Goal: Task Accomplishment & Management: Complete application form

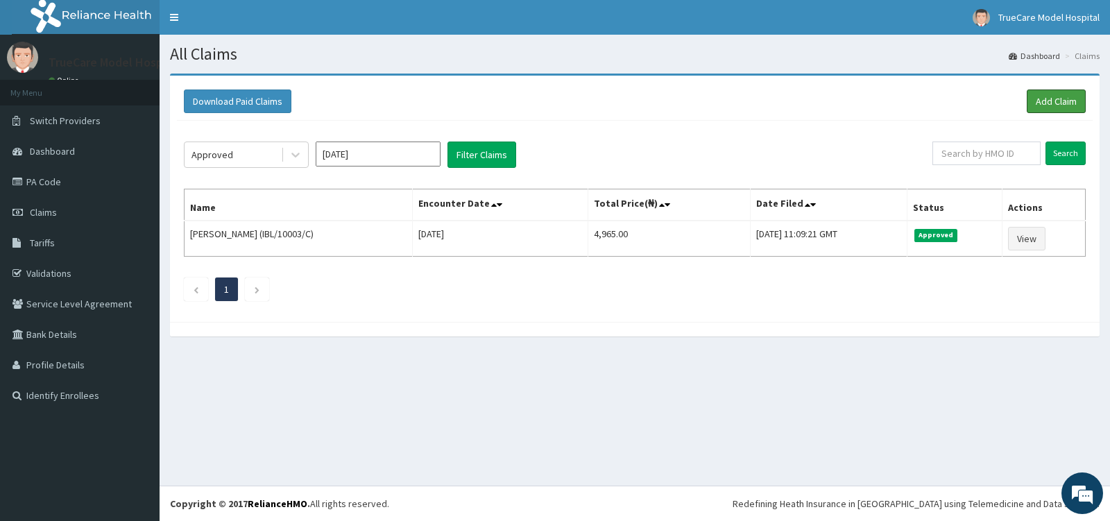
click at [1067, 96] on link "Add Claim" at bounding box center [1056, 102] width 59 height 24
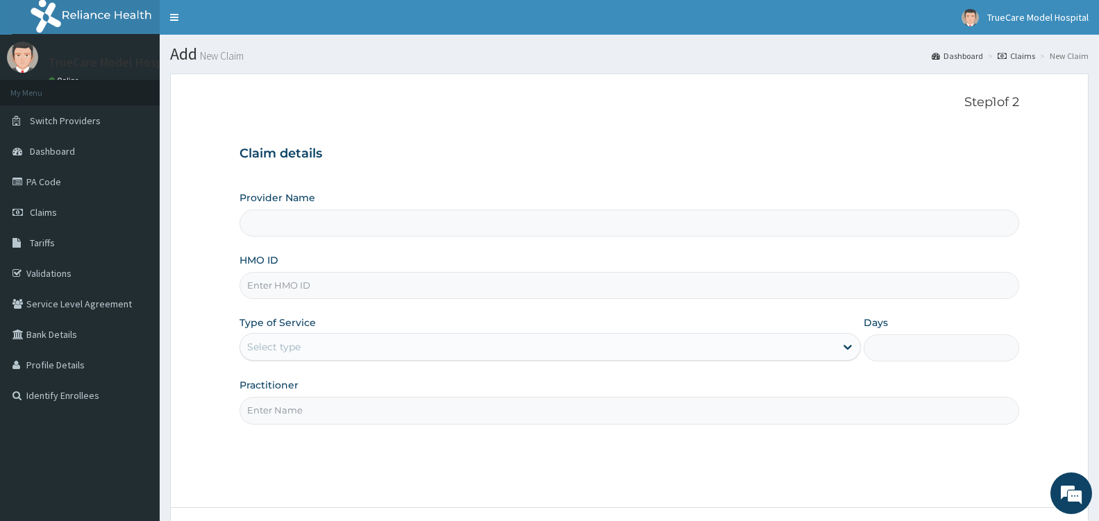
type input "TrueCare Model Hospital"
click at [330, 279] on input "HMO ID" at bounding box center [628, 285] width 779 height 27
type input "TOO/10062/D"
click at [346, 355] on div "Select type" at bounding box center [537, 347] width 595 height 22
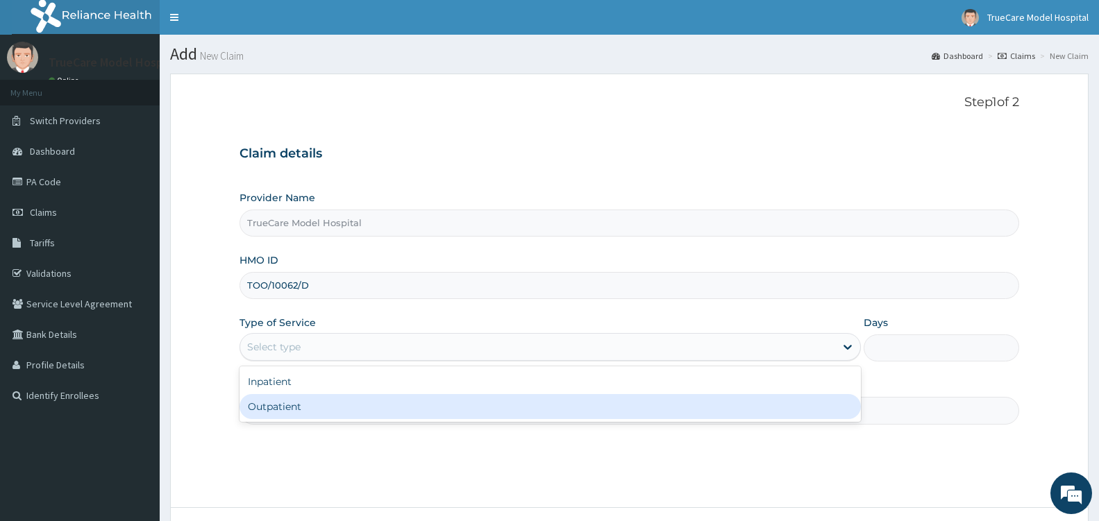
click at [311, 407] on div "Outpatient" at bounding box center [549, 406] width 621 height 25
type input "1"
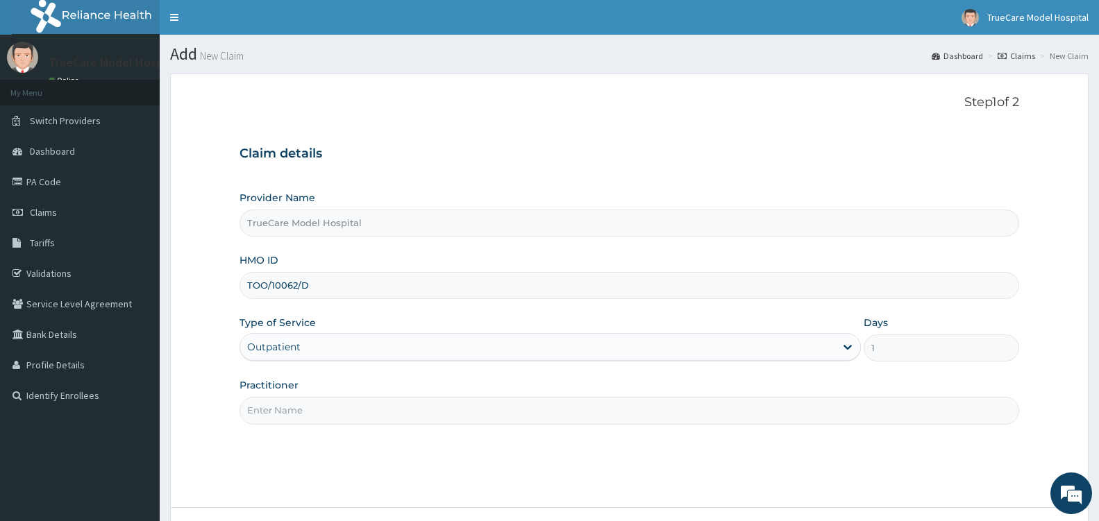
click at [309, 416] on input "Practitioner" at bounding box center [628, 410] width 779 height 27
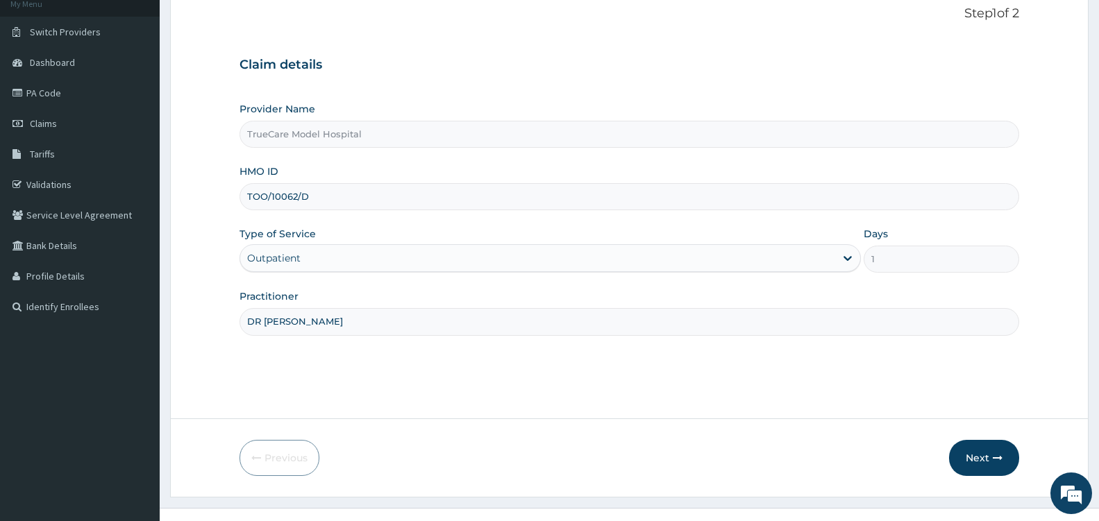
scroll to position [111, 0]
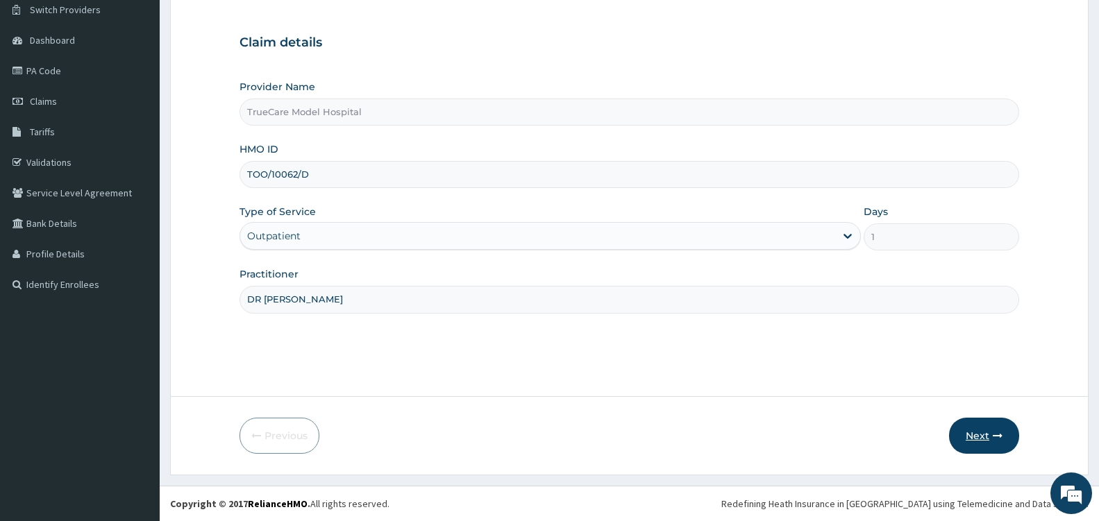
type input "DR NWANZA"
click at [978, 435] on button "Next" at bounding box center [984, 436] width 70 height 36
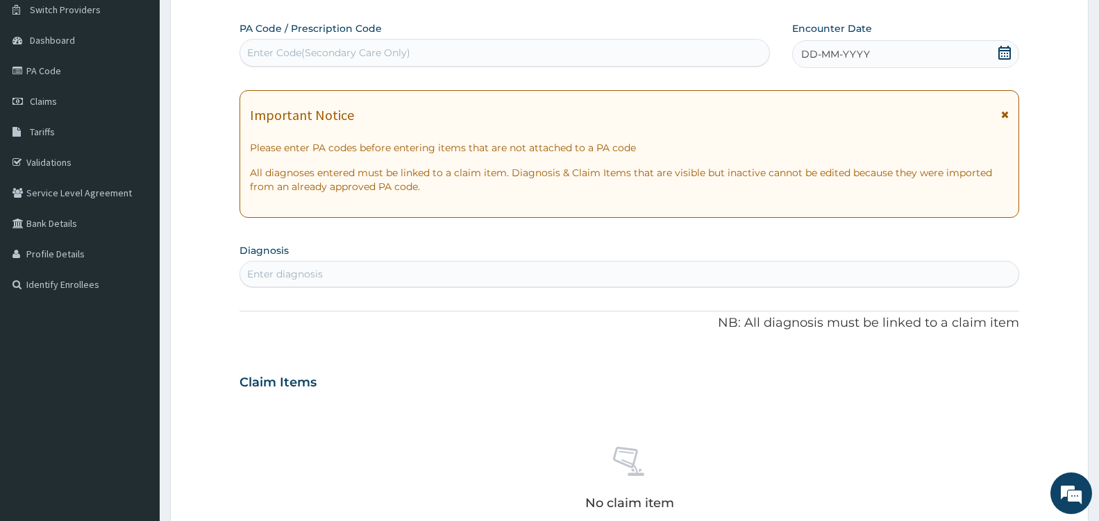
click at [423, 62] on div "Enter Code(Secondary Care Only)" at bounding box center [504, 53] width 529 height 22
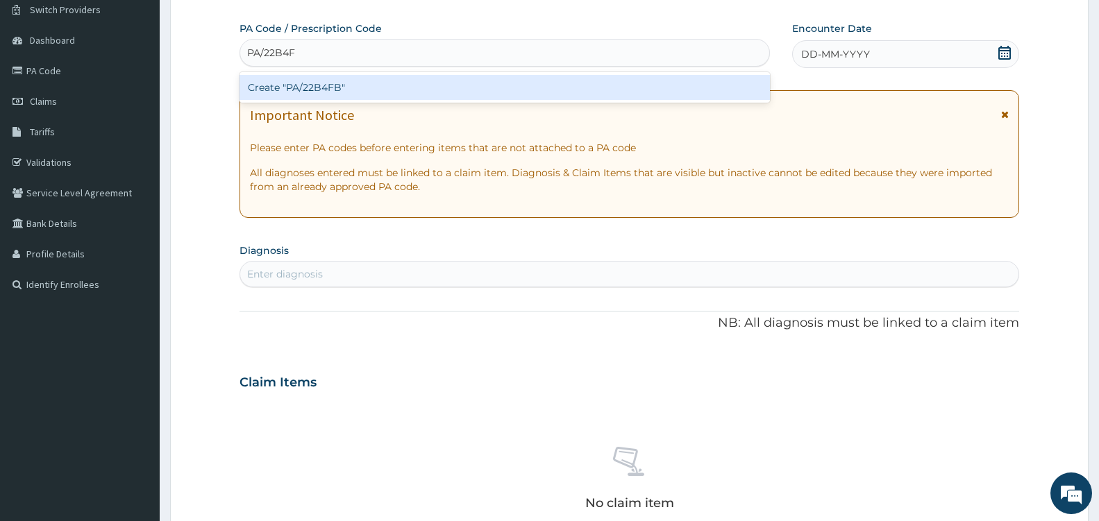
type input "PA/22B4FB"
click at [495, 82] on div "Create "PA/22B4FB"" at bounding box center [504, 87] width 530 height 25
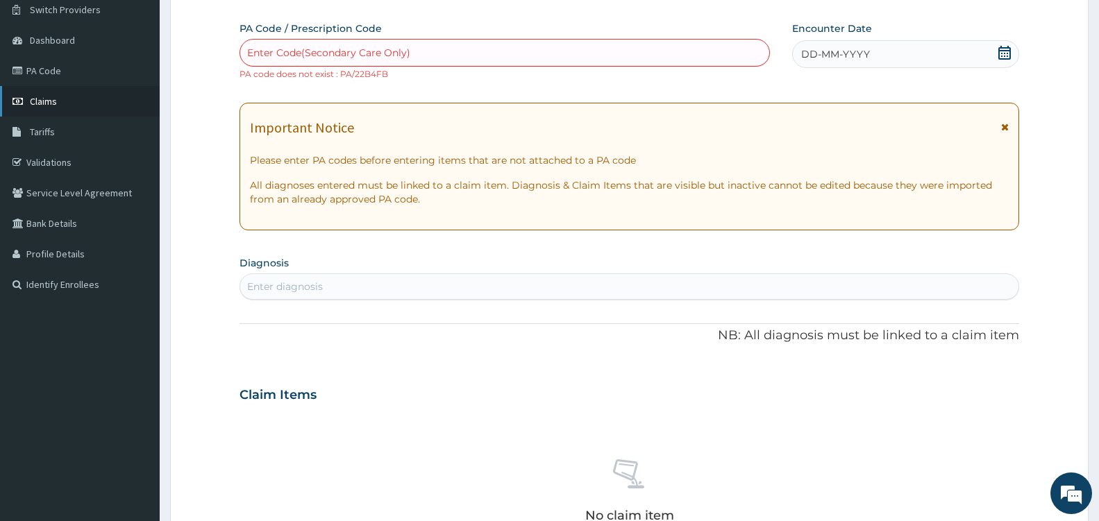
click at [45, 99] on span "Claims" at bounding box center [43, 101] width 27 height 12
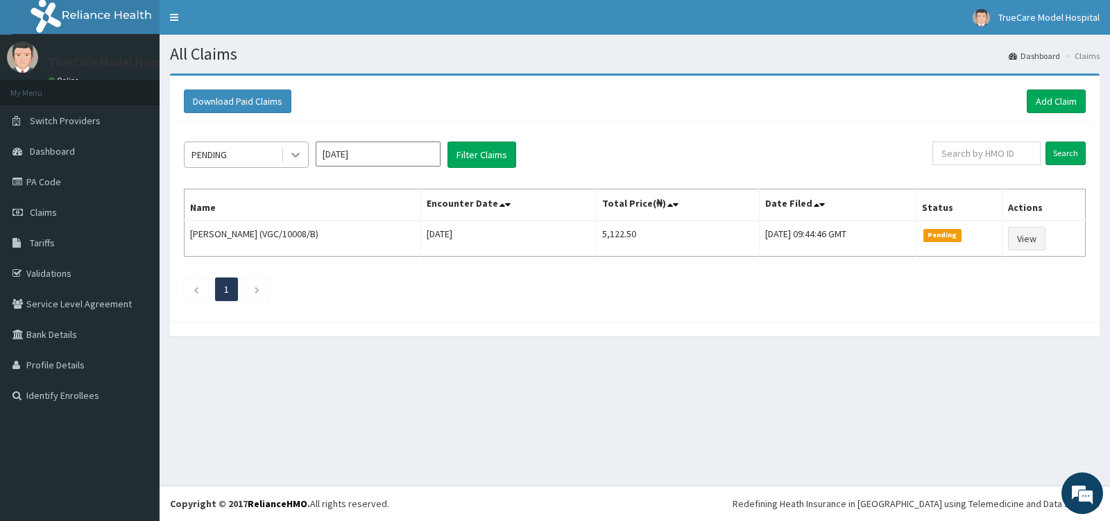
click at [293, 153] on icon at bounding box center [295, 155] width 8 height 5
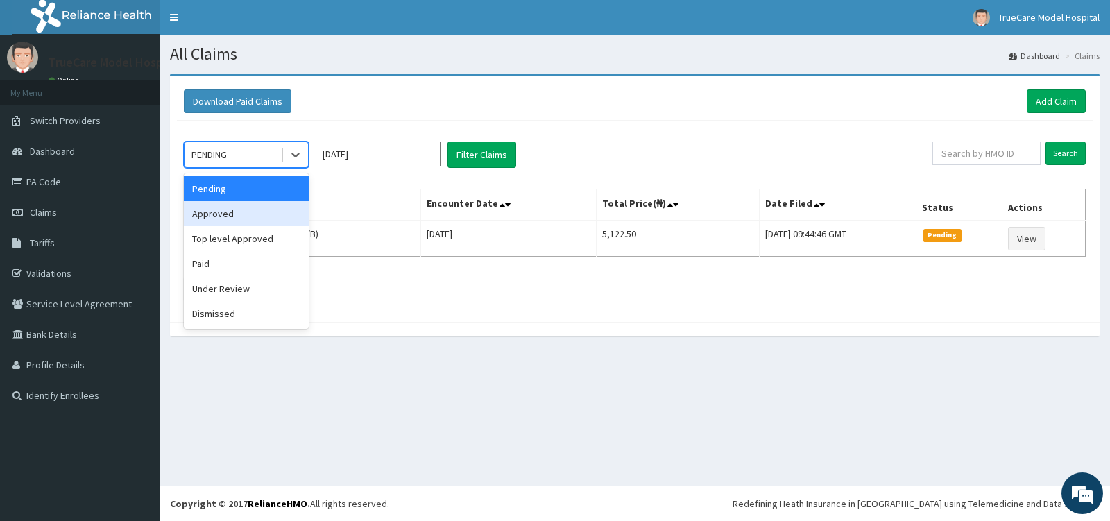
click at [248, 220] on div "Approved" at bounding box center [246, 213] width 125 height 25
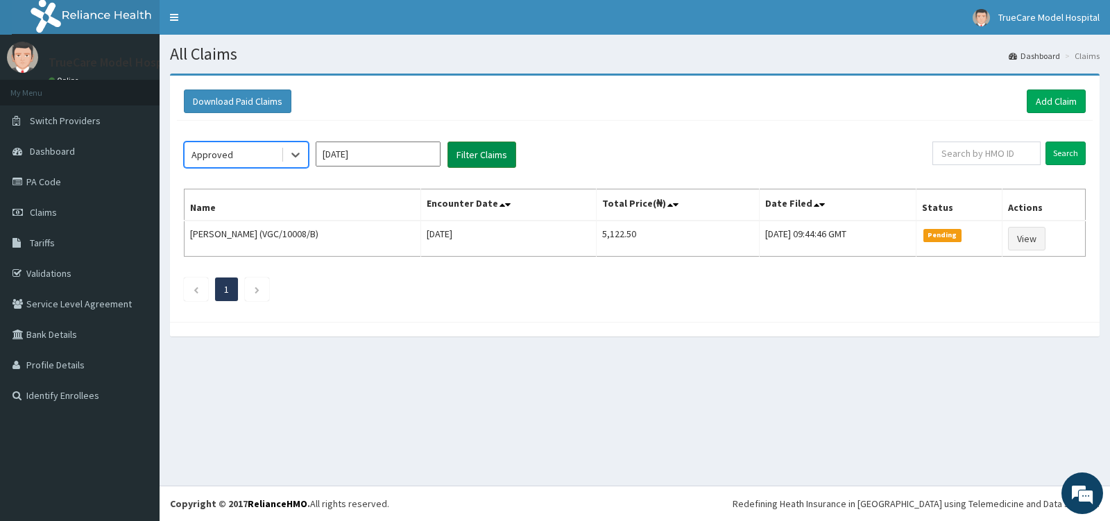
click at [487, 164] on button "Filter Claims" at bounding box center [482, 155] width 69 height 26
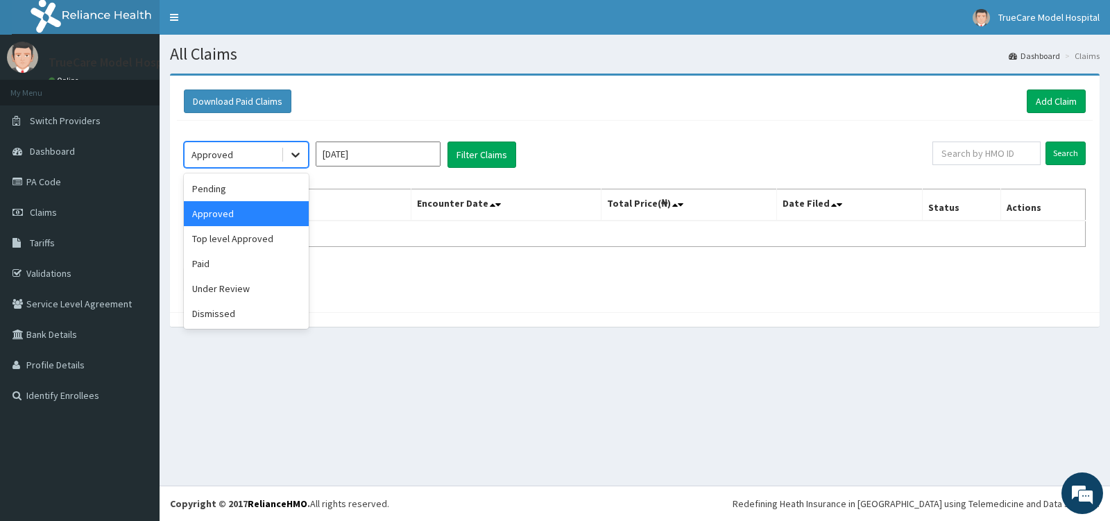
click at [291, 156] on icon at bounding box center [296, 155] width 14 height 14
click at [232, 260] on div "Paid" at bounding box center [246, 263] width 125 height 25
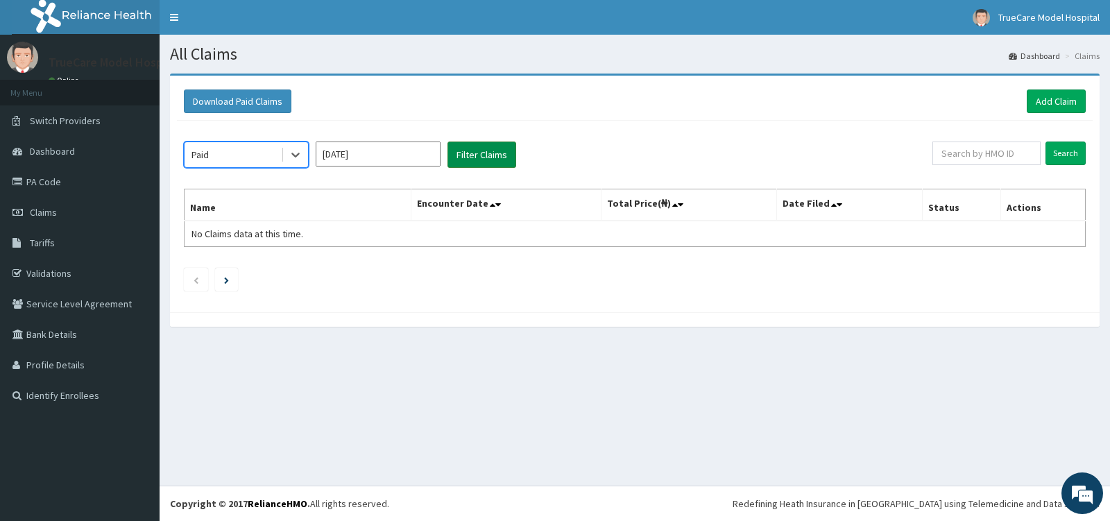
click at [494, 159] on button "Filter Claims" at bounding box center [482, 155] width 69 height 26
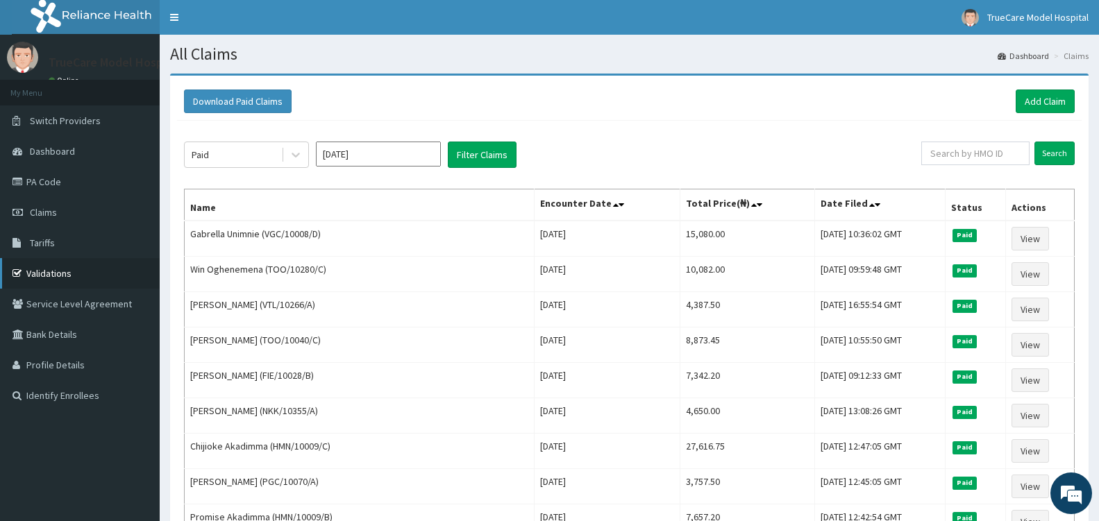
click at [35, 275] on link "Validations" at bounding box center [80, 273] width 160 height 31
